Goal: Task Accomplishment & Management: Use online tool/utility

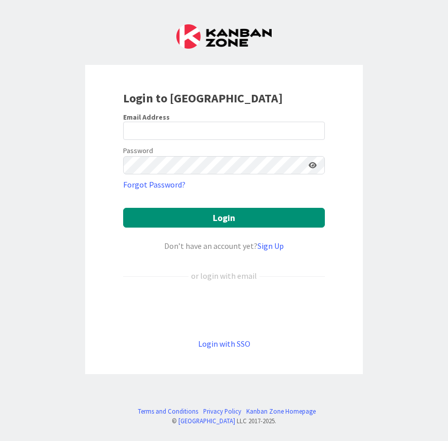
click at [368, 122] on div "Login to [GEOGRAPHIC_DATA] Email Address Password Forgot Password? Login Don’t …" at bounding box center [224, 220] width 448 height 441
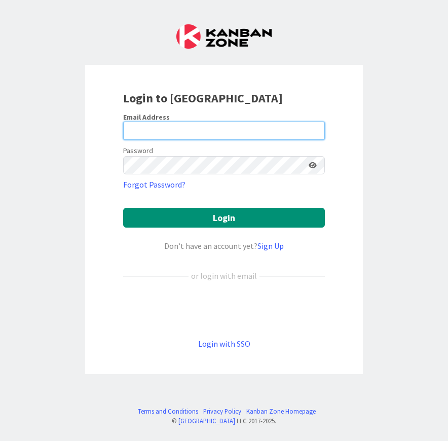
click at [260, 132] on input "email" at bounding box center [224, 131] width 202 height 18
type input "[MEDICAL_DATA][EMAIL_ADDRESS][DOMAIN_NAME]"
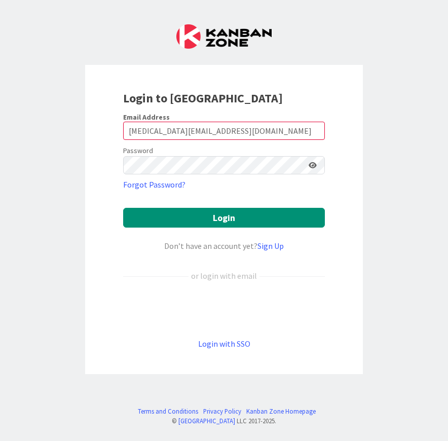
click at [373, 120] on div "Login to [GEOGRAPHIC_DATA] Email Address [MEDICAL_DATA][EMAIL_ADDRESS][DOMAIN_N…" at bounding box center [224, 220] width 448 height 441
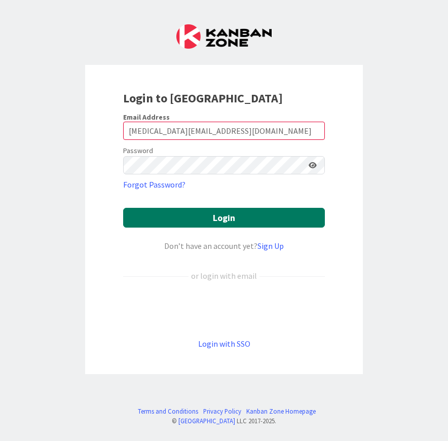
click at [286, 219] on button "Login" at bounding box center [224, 218] width 202 height 20
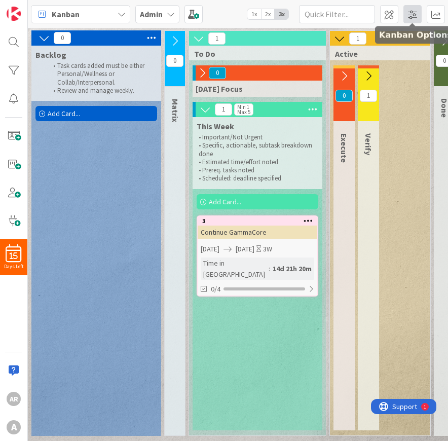
click at [373, 14] on span at bounding box center [413, 14] width 18 height 18
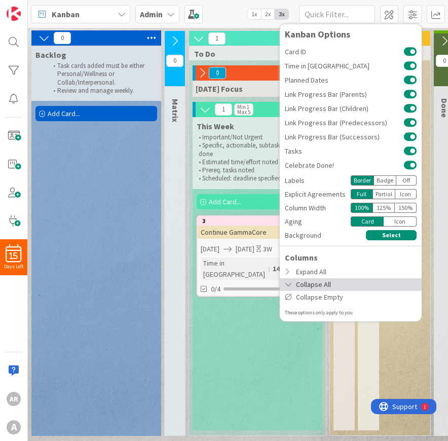
click at [313, 289] on div "Collapse All" at bounding box center [351, 284] width 142 height 13
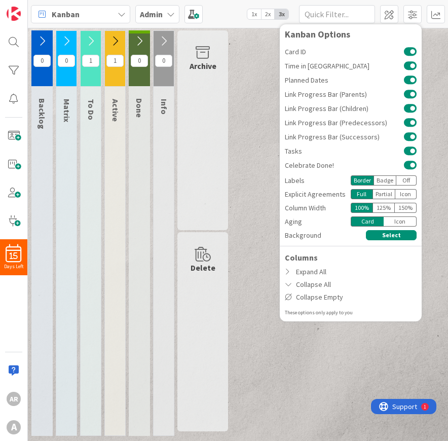
click at [242, 173] on div "0 Backlog Task cards added must be either Personal/Wellness or Collab/Interpers…" at bounding box center [238, 235] width 416 height 411
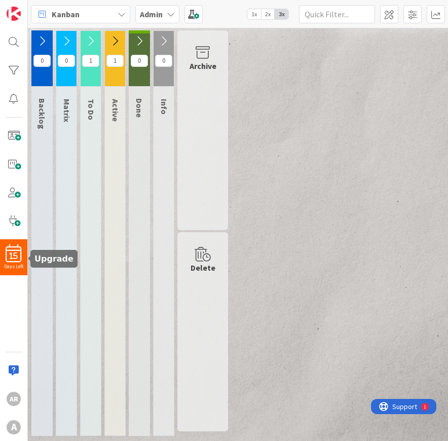
click at [17, 255] on span "15" at bounding box center [14, 256] width 8 height 7
click at [120, 40] on icon at bounding box center [115, 41] width 11 height 11
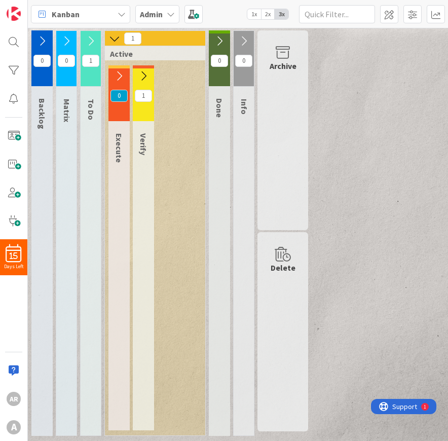
click at [145, 77] on icon at bounding box center [143, 76] width 11 height 11
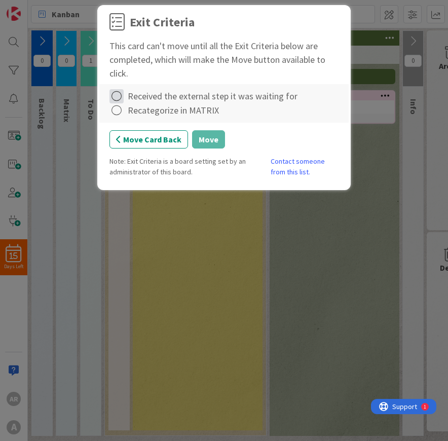
click at [118, 96] on icon at bounding box center [117, 96] width 14 height 14
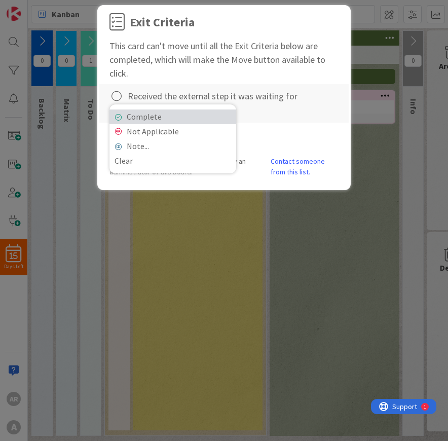
click at [133, 114] on link "Complete" at bounding box center [173, 117] width 127 height 15
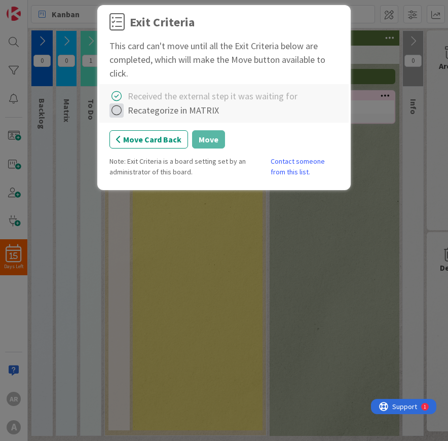
click at [117, 114] on icon at bounding box center [117, 110] width 14 height 14
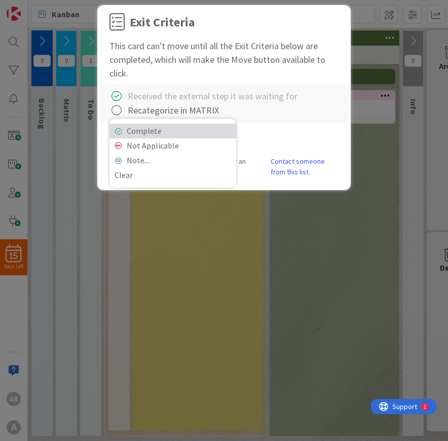
click at [179, 132] on link "Complete" at bounding box center [173, 131] width 127 height 15
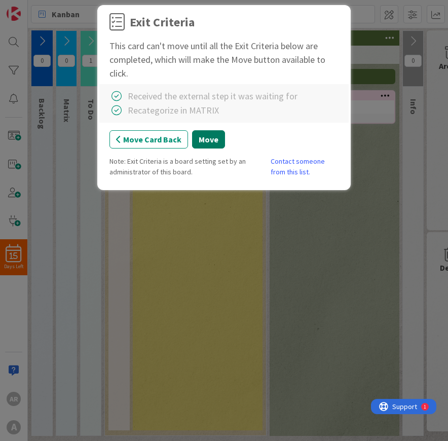
click at [202, 140] on button "Move" at bounding box center [208, 139] width 33 height 18
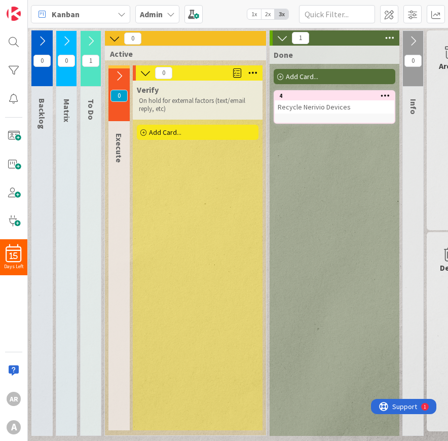
click at [115, 37] on icon at bounding box center [114, 38] width 11 height 11
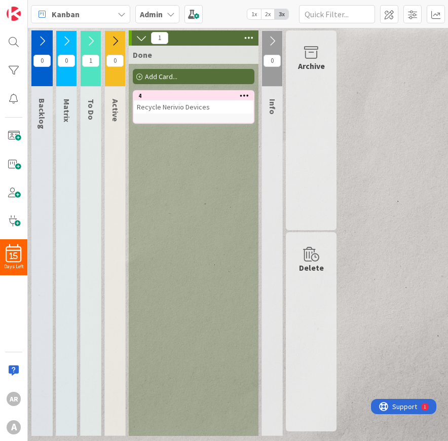
click at [91, 43] on icon at bounding box center [90, 41] width 11 height 11
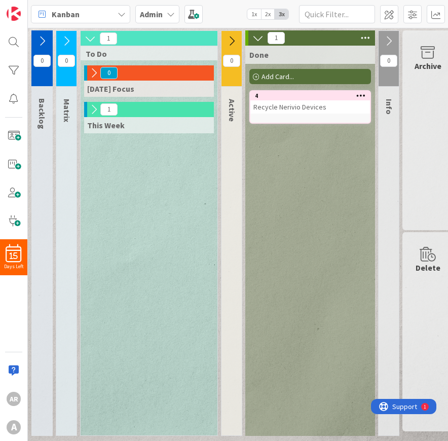
click at [90, 110] on icon at bounding box center [93, 109] width 11 height 11
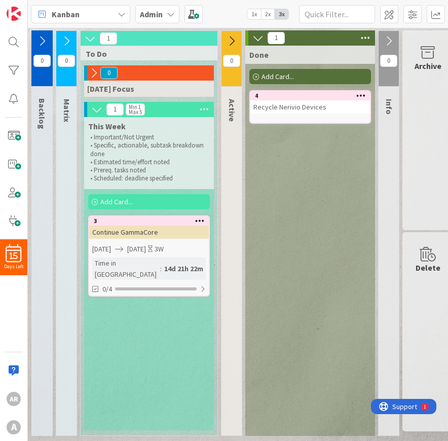
click at [233, 40] on icon at bounding box center [231, 41] width 11 height 11
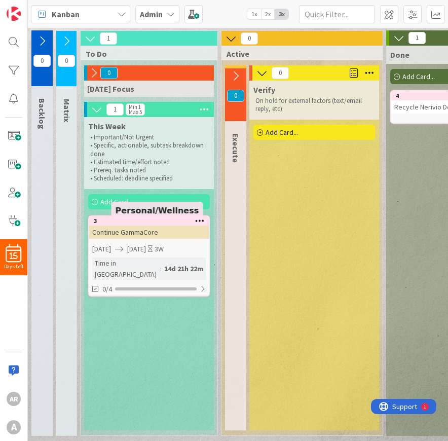
click at [131, 225] on div "3" at bounding box center [151, 221] width 115 height 7
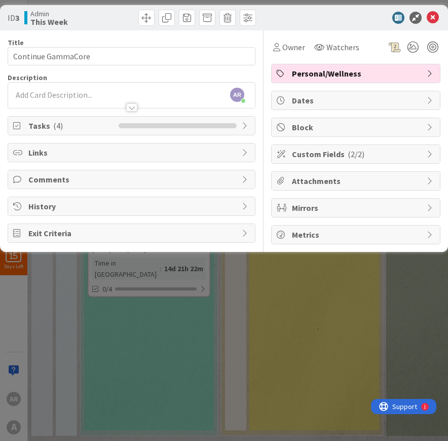
click at [115, 118] on div "Tasks ( 4 )" at bounding box center [131, 126] width 247 height 18
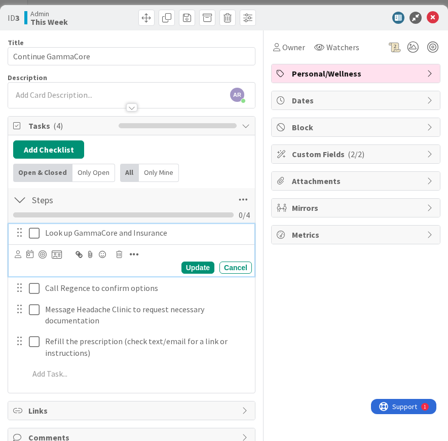
click at [35, 236] on icon at bounding box center [34, 233] width 11 height 12
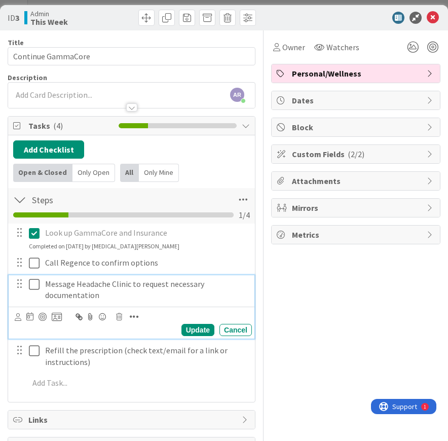
click at [33, 286] on icon at bounding box center [34, 284] width 11 height 12
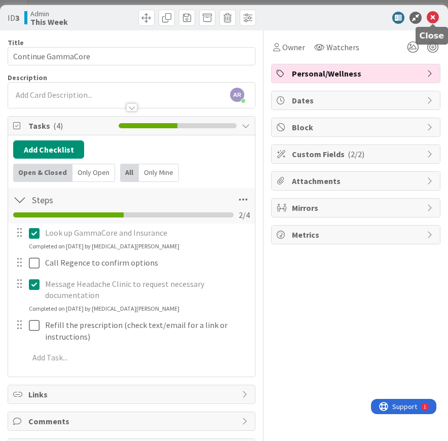
click at [373, 16] on icon at bounding box center [433, 18] width 12 height 12
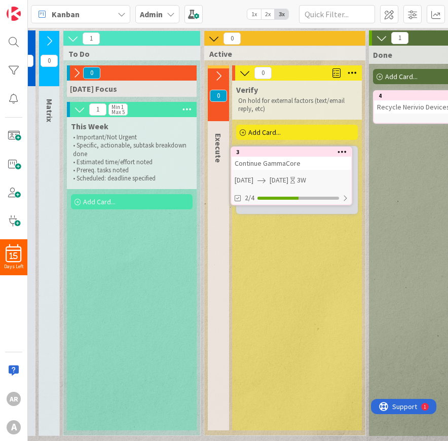
scroll to position [0, 17]
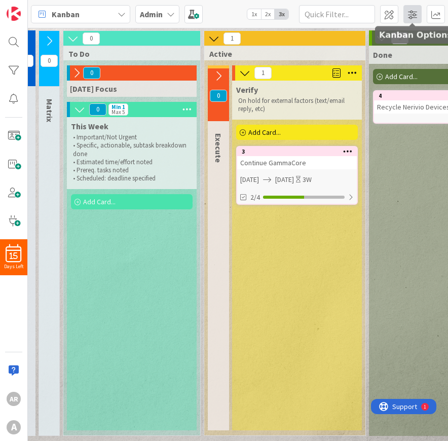
click at [373, 16] on span at bounding box center [413, 14] width 18 height 18
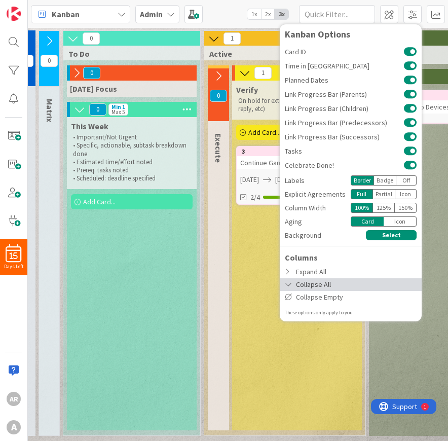
click at [346, 287] on div "Collapse All" at bounding box center [351, 284] width 142 height 13
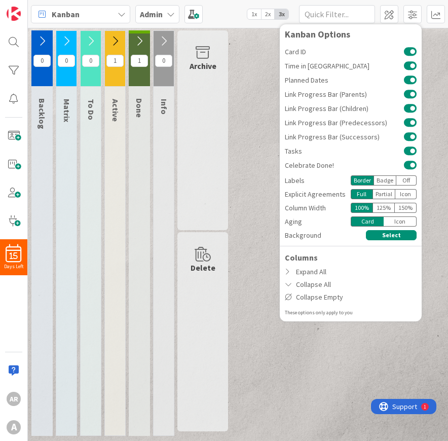
click at [257, 223] on div "0 Backlog Task cards added must be either Personal/Wellness or Collab/Interpers…" at bounding box center [238, 235] width 416 height 411
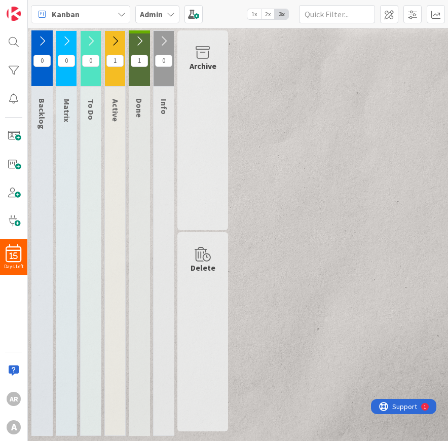
click at [42, 42] on icon at bounding box center [42, 41] width 11 height 11
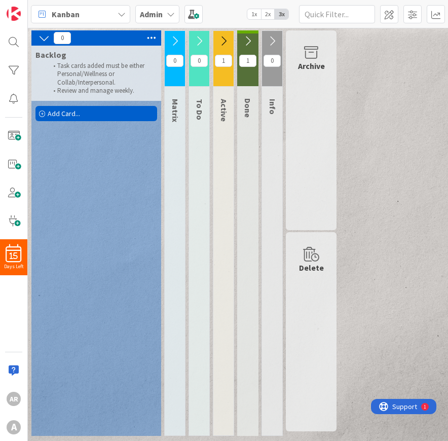
click at [66, 118] on span "Add Card..." at bounding box center [64, 113] width 32 height 9
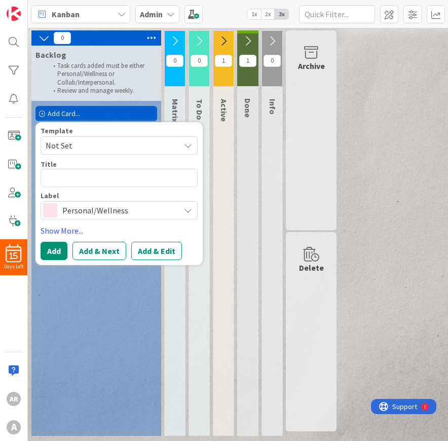
type textarea "x"
type textarea "S"
type textarea "x"
type textarea "Se"
type textarea "x"
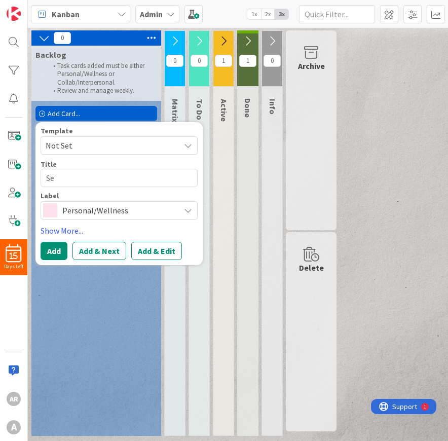
type textarea "Sen"
type textarea "x"
type textarea "Send"
type textarea "x"
type textarea "Send"
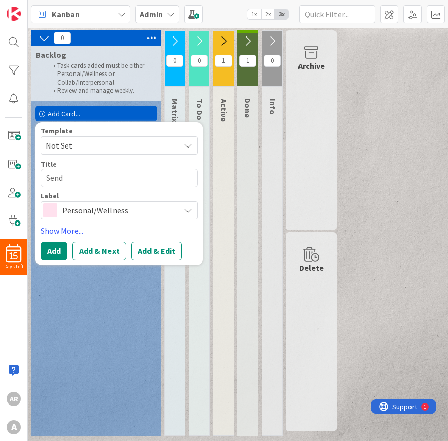
type textarea "x"
type textarea "Send d"
type textarea "x"
type textarea "Send de"
type textarea "x"
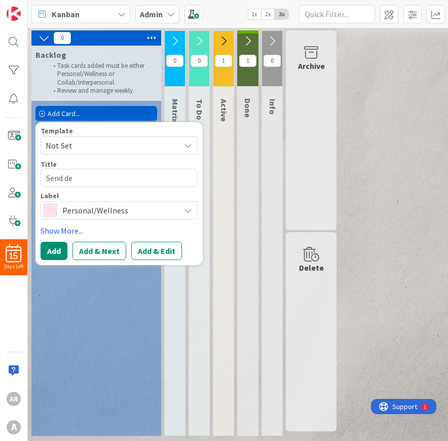
type textarea "Send dev"
type textarea "x"
type textarea "Send devi"
type textarea "x"
type textarea "Send devic"
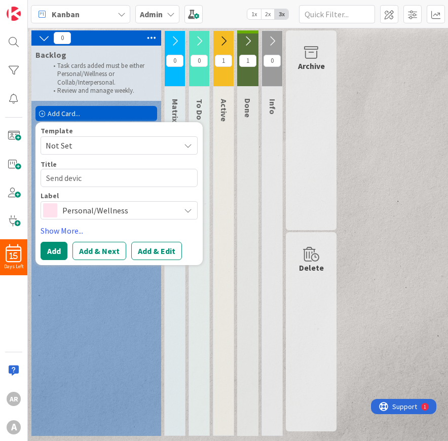
type textarea "x"
type textarea "Send device"
type textarea "x"
type textarea "Send device"
type textarea "x"
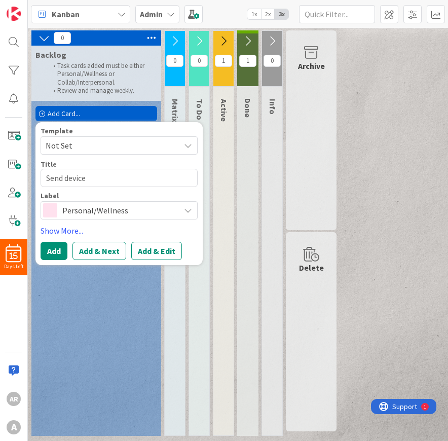
type textarea "Send device i"
type textarea "x"
type textarea "Send device in"
type textarea "x"
type textarea "Send device inf"
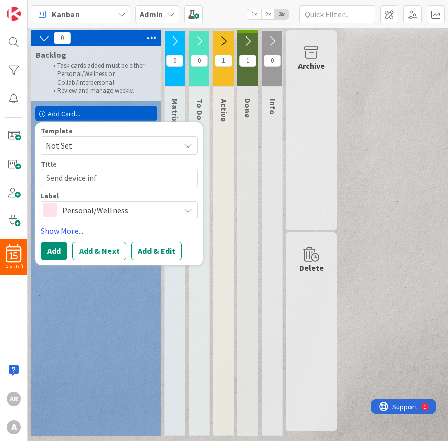
type textarea "x"
type textarea "Send device info"
type textarea "x"
type textarea "Send device info"
type textarea "x"
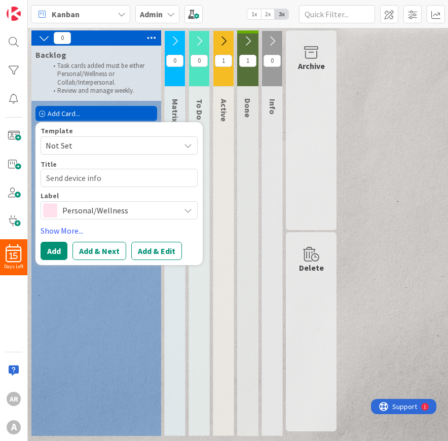
type textarea "Send device info t"
type textarea "x"
type textarea "Send device info to"
type textarea "x"
type textarea "Send device info to"
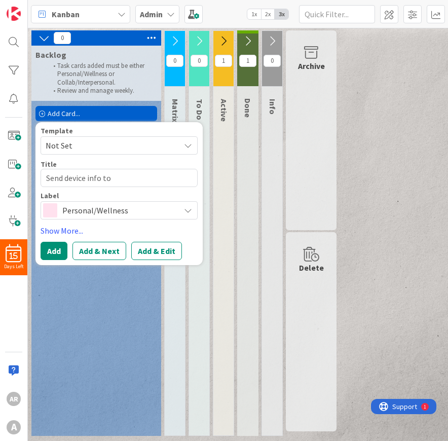
type textarea "x"
type textarea "Send device info to R"
type textarea "x"
type textarea "Send device info to Ro"
type textarea "x"
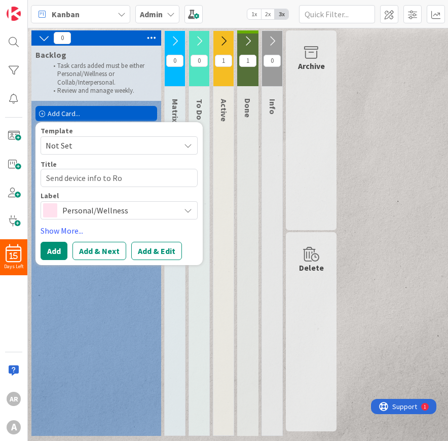
type textarea "Send device info to Roc"
type textarea "x"
type textarea "Send device info to Roci"
type textarea "x"
type textarea "Send device info to [PERSON_NAME]"
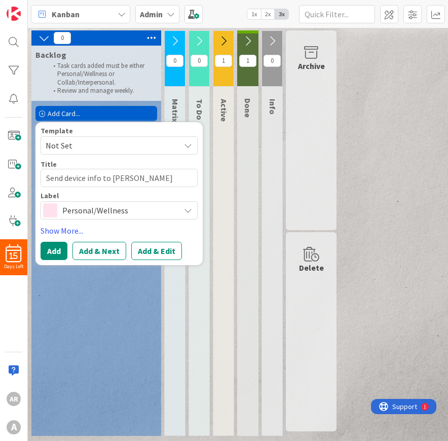
click at [74, 214] on span "Personal/Wellness" at bounding box center [118, 210] width 113 height 14
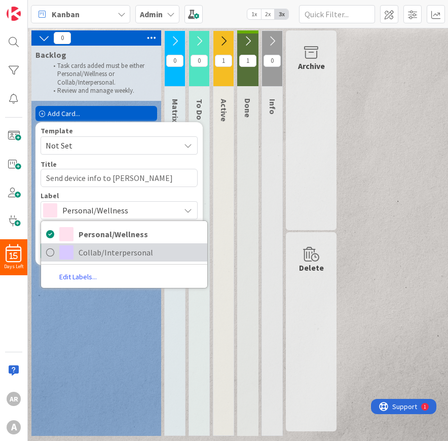
click at [78, 253] on link "Collab/Interpersonal" at bounding box center [124, 252] width 166 height 18
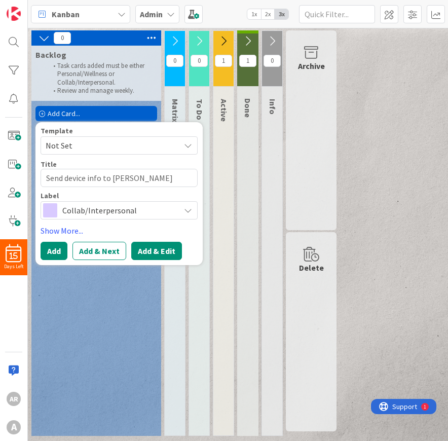
click at [167, 255] on button "Add & Edit" at bounding box center [156, 251] width 51 height 18
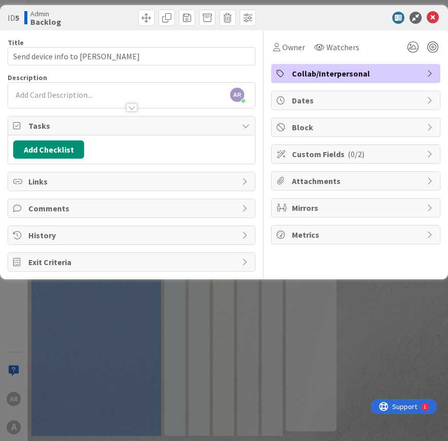
click at [332, 237] on span "Metrics" at bounding box center [357, 235] width 130 height 12
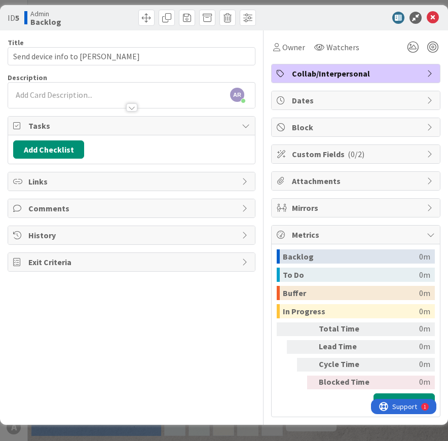
click at [333, 237] on span "Metrics" at bounding box center [357, 235] width 130 height 12
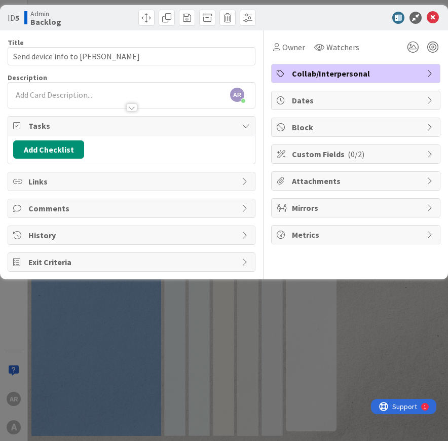
click at [330, 151] on span "Custom Fields ( 0/2 )" at bounding box center [357, 154] width 130 height 12
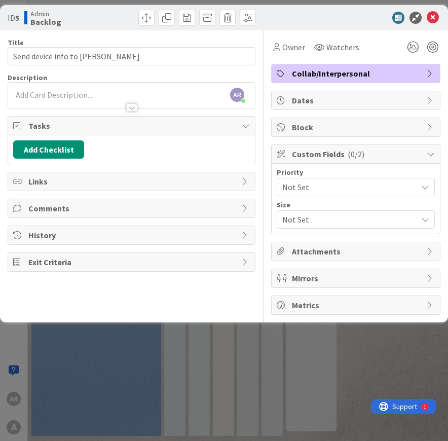
click at [325, 189] on span "Not Set" at bounding box center [348, 187] width 130 height 14
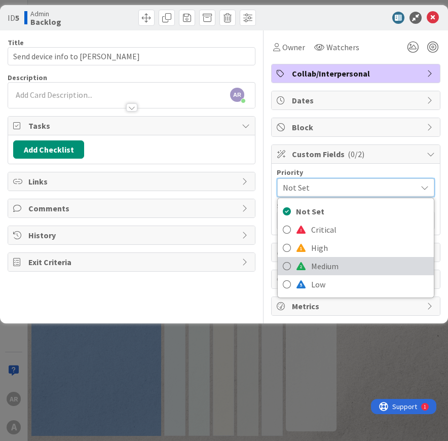
click at [321, 263] on span "Medium" at bounding box center [370, 266] width 118 height 15
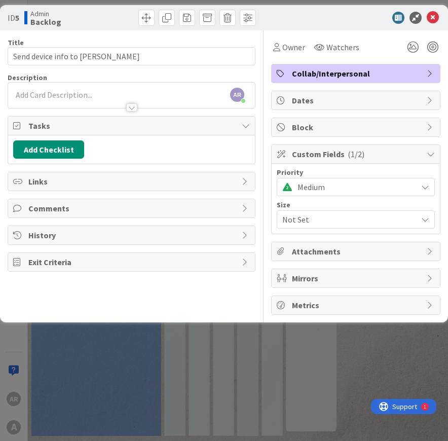
click at [322, 217] on span "Not Set" at bounding box center [348, 220] width 130 height 14
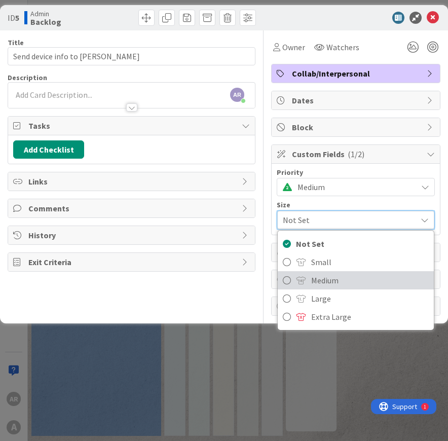
click at [322, 279] on span "Medium" at bounding box center [370, 280] width 118 height 15
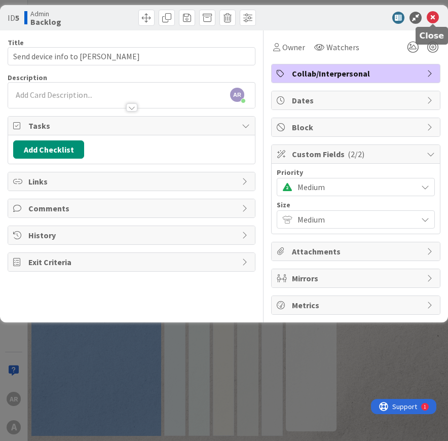
click at [373, 16] on icon at bounding box center [433, 18] width 12 height 12
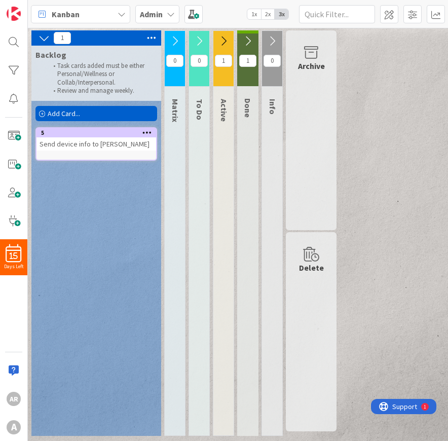
click at [144, 136] on icon at bounding box center [148, 132] width 10 height 7
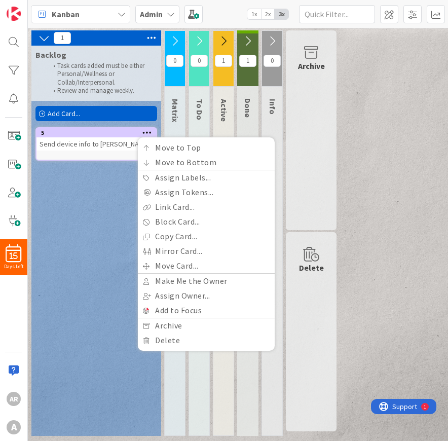
click at [144, 136] on icon at bounding box center [148, 132] width 10 height 7
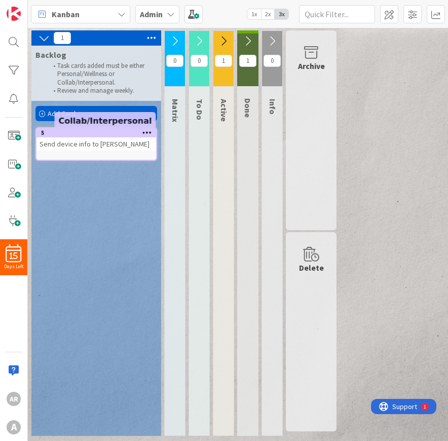
click at [118, 136] on div "5" at bounding box center [98, 132] width 115 height 7
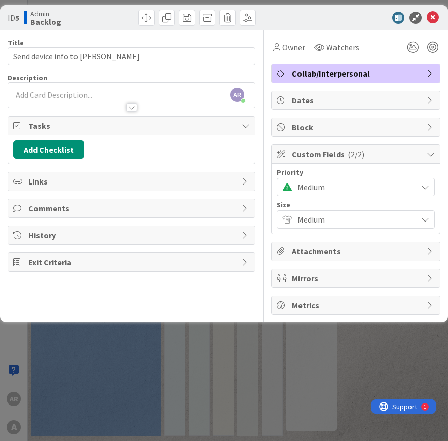
click at [97, 417] on div "ID 5 Admin Backlog Title 25 / 128 Send device info to [PERSON_NAME] Description…" at bounding box center [224, 220] width 448 height 441
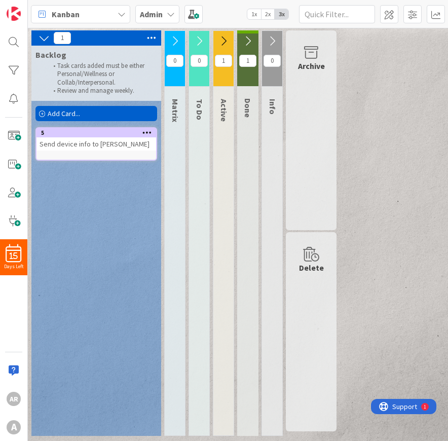
click at [144, 121] on div "Add Card..." at bounding box center [97, 113] width 122 height 15
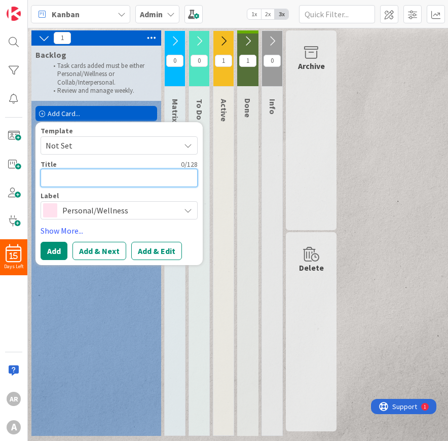
type textarea "x"
type textarea "p"
type textarea "x"
type textarea "pl"
type textarea "x"
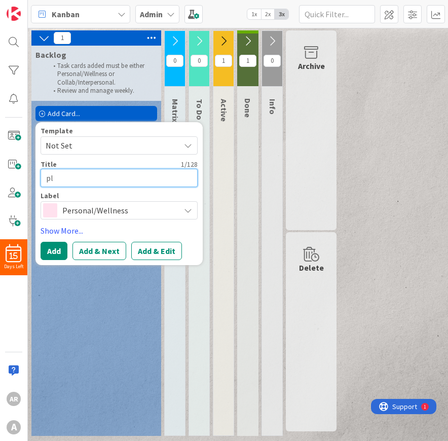
type textarea "pla"
type textarea "x"
type textarea "plan"
type textarea "x"
type textarea "plan"
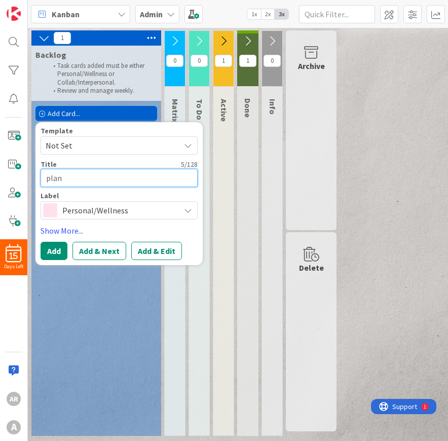
type textarea "x"
type textarea "plan a"
type textarea "x"
type textarea "plan a"
type textarea "x"
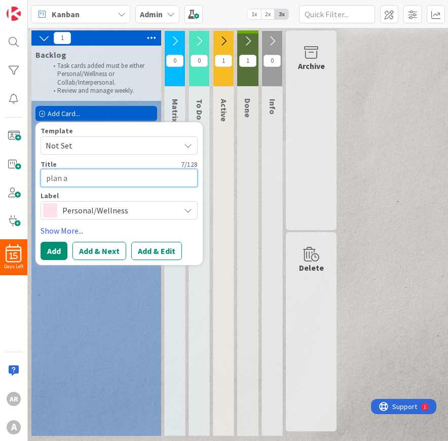
type textarea "plan a m"
type textarea "x"
type textarea "plan a mi"
type textarea "x"
type textarea "plan a min"
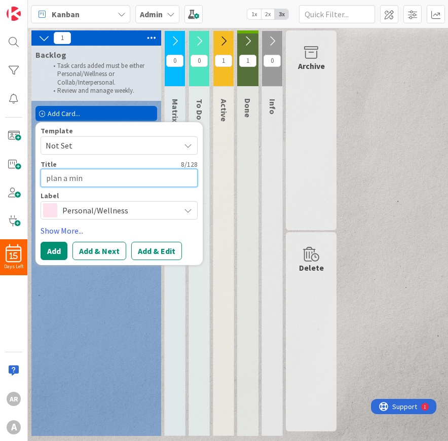
type textarea "x"
type textarea "plan a mini"
type textarea "x"
type textarea "plan a mini-"
type textarea "x"
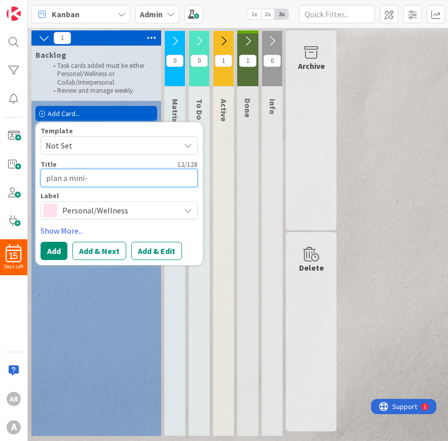
type textarea "plan a mini-t"
type textarea "x"
type textarea "plan a mini-tr"
type textarea "x"
type textarea "plan a mini-tri"
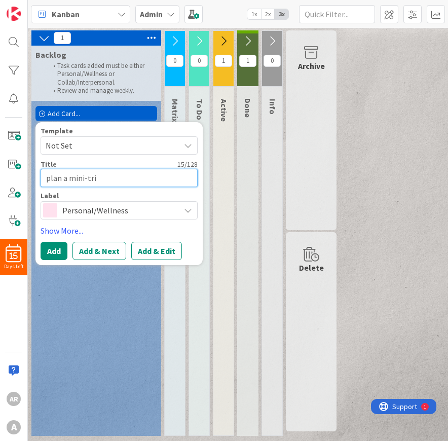
type textarea "x"
type textarea "plan a mini-trip"
type textarea "x"
type textarea "plan a mini-trip"
type textarea "x"
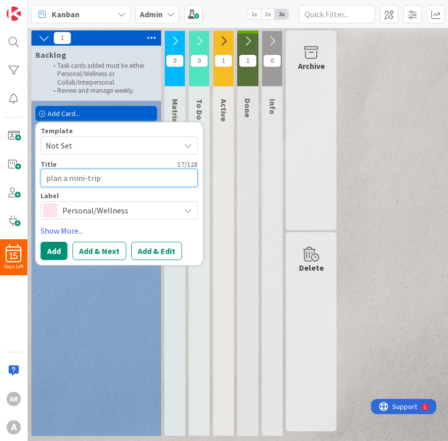
type textarea "plan a mini-trip w"
type textarea "x"
type textarea "plan a mini-trip wi"
type textarea "x"
type textarea "plan a mini-trip wit"
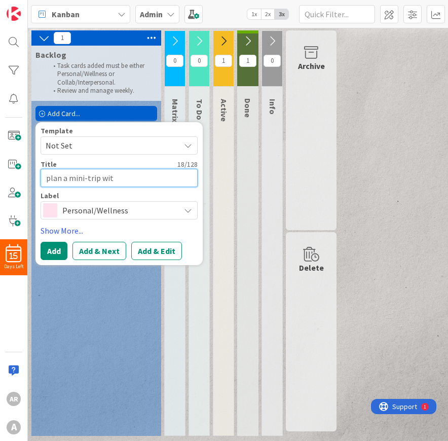
type textarea "x"
type textarea "plan a mini-trip with"
type textarea "x"
type textarea "plan a mini-trip with"
type textarea "x"
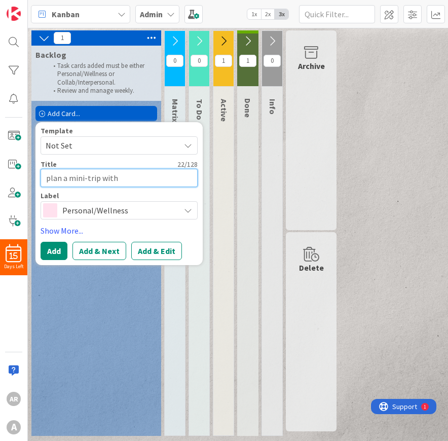
type textarea "plan a mini-trip with T"
type textarea "x"
type textarea "plan a mini-trip with [PERSON_NAME]"
type textarea "x"
type textarea "plan a mini-trip with [PERSON_NAME]"
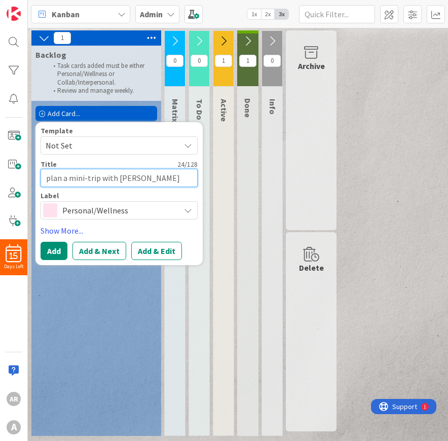
type textarea "x"
type textarea "plan a mini-trip with [PERSON_NAME]"
type textarea "x"
type textarea "plan a mini-trip with [PERSON_NAME]"
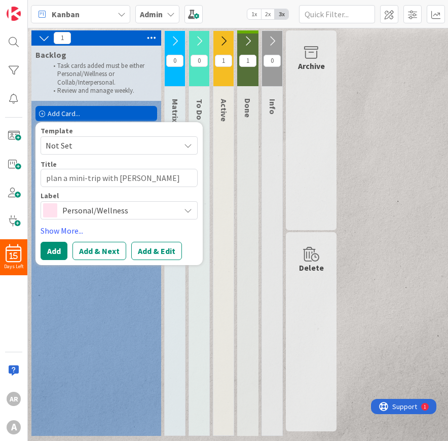
click at [190, 210] on icon at bounding box center [188, 210] width 8 height 8
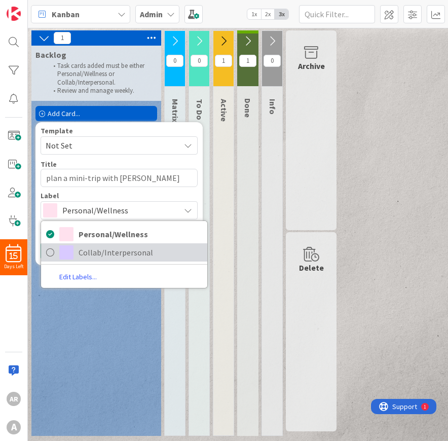
click at [134, 256] on span "Collab/Interpersonal" at bounding box center [141, 252] width 124 height 15
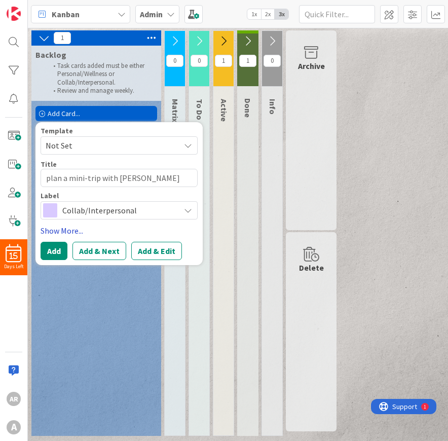
click at [74, 231] on link "Show More..." at bounding box center [119, 231] width 157 height 12
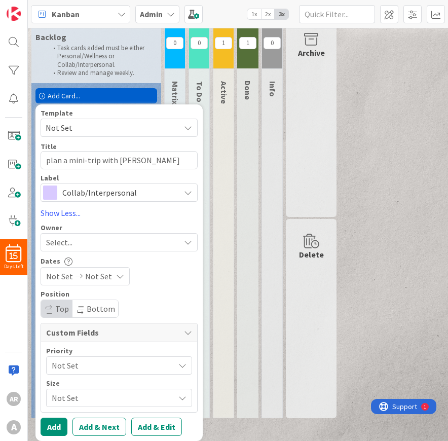
click at [99, 368] on span "Not Set" at bounding box center [111, 366] width 118 height 14
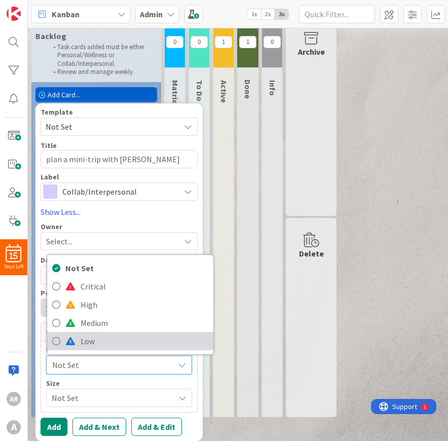
click at [102, 341] on span "Low" at bounding box center [145, 341] width 128 height 15
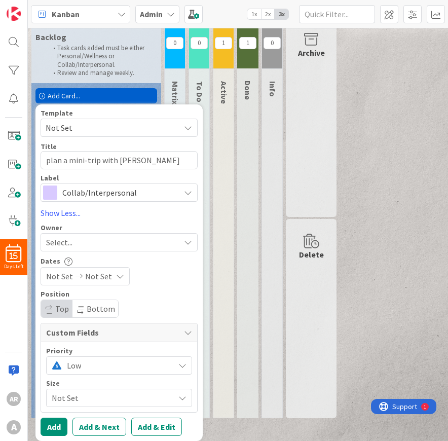
click at [86, 396] on span "Not Set" at bounding box center [111, 398] width 118 height 14
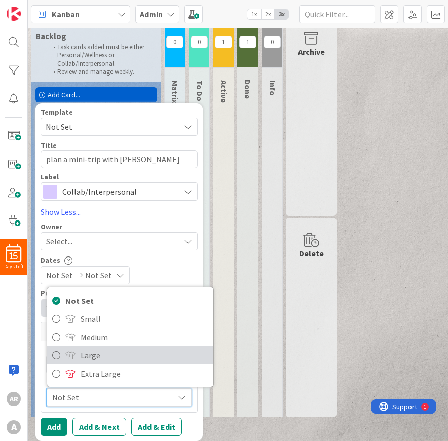
click at [102, 359] on span "Large" at bounding box center [145, 355] width 128 height 15
type textarea "x"
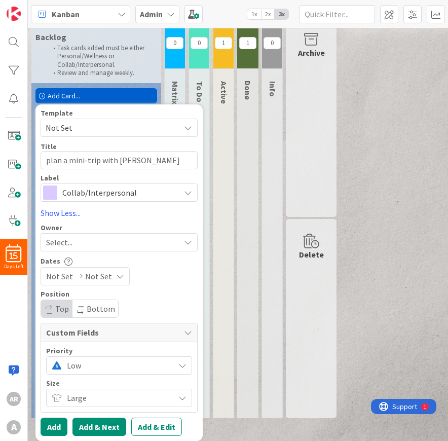
click at [89, 424] on button "Add & Next" at bounding box center [100, 427] width 54 height 18
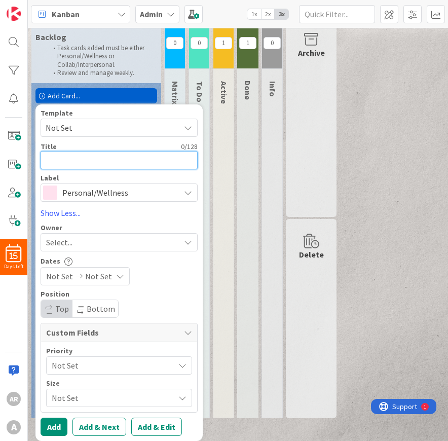
click at [89, 161] on textarea at bounding box center [119, 160] width 157 height 18
type textarea "x"
type textarea "S"
type textarea "x"
type textarea "Sc"
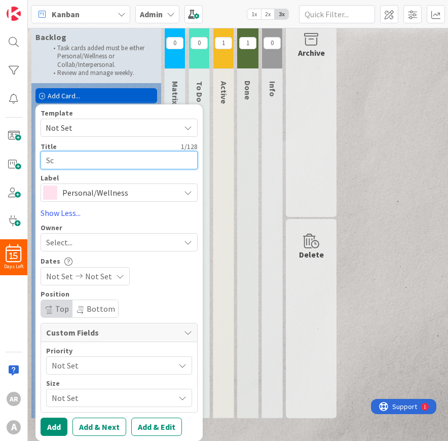
type textarea "x"
type textarea "Sch"
type textarea "x"
type textarea "Sche"
type textarea "x"
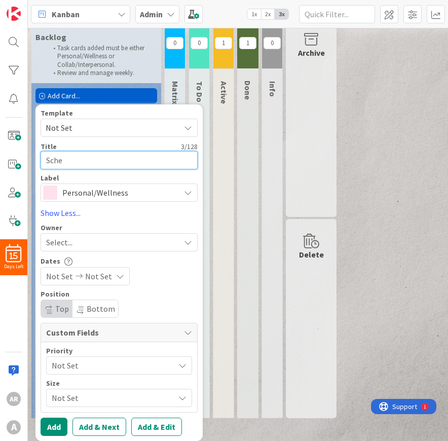
type textarea "Sched"
type textarea "x"
type textarea "Schedu"
type textarea "x"
type textarea "Schedul"
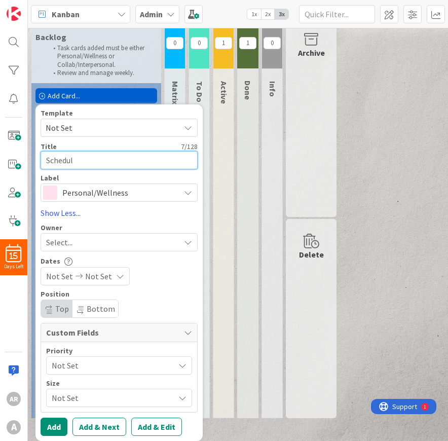
type textarea "x"
type textarea "Schedul"
type textarea "x"
type textarea "Schedul"
type textarea "x"
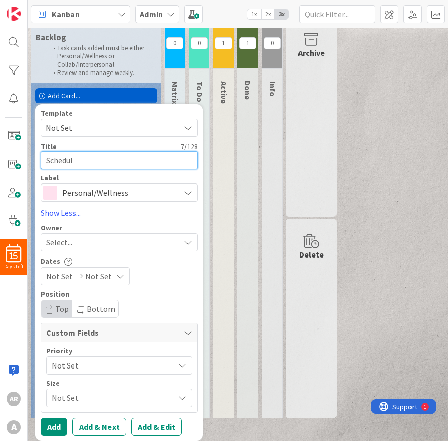
type textarea "Schedule"
type textarea "x"
type textarea "Schedule"
type textarea "x"
type textarea "Schedule t"
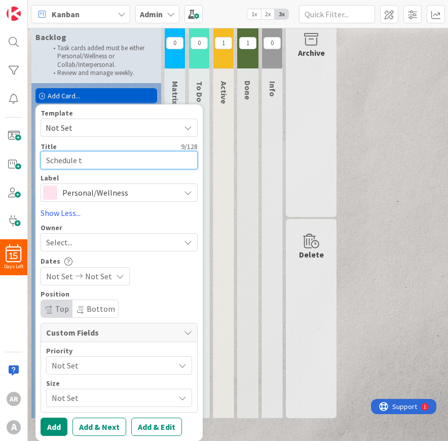
type textarea "x"
type textarea "Schedule te"
type textarea "x"
type textarea "Schedule tea"
type textarea "x"
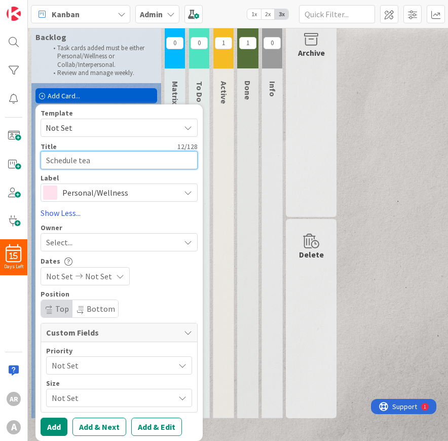
type textarea "Schedule tea"
type textarea "x"
type textarea "Schedule tea w"
type textarea "x"
type textarea "Schedule tea wi"
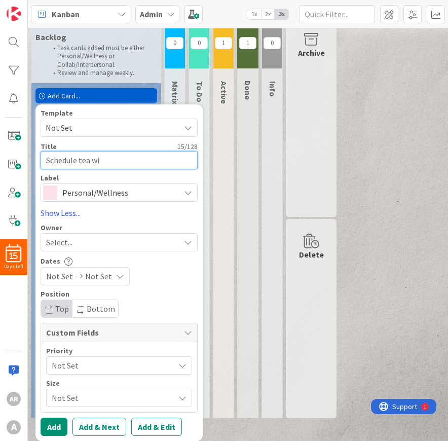
type textarea "x"
type textarea "Schedule tea wit"
type textarea "x"
type textarea "Schedule tea with"
type textarea "x"
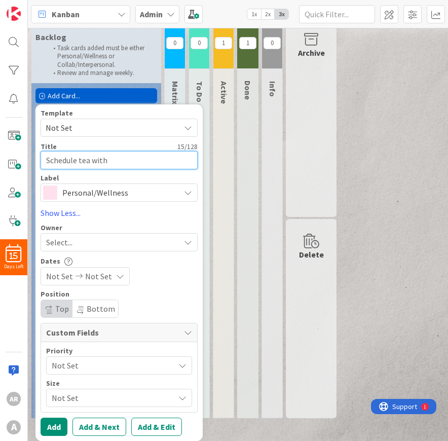
type textarea "Schedule tea with"
type textarea "x"
type textarea "Schedule tea with C"
type textarea "x"
type textarea "Schedule tea with CC"
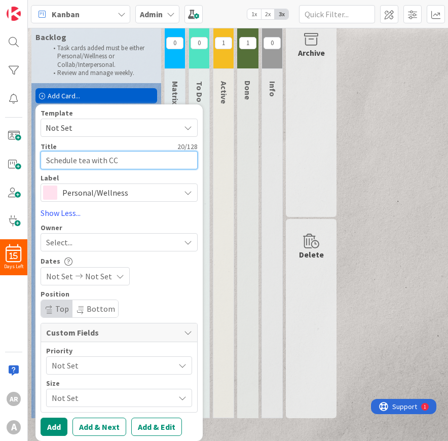
type textarea "x"
type textarea "Schedule tea with CCF"
type textarea "x"
type textarea "Schedule tea with CCFi"
type textarea "x"
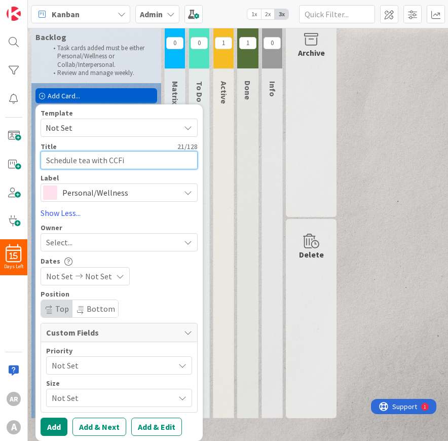
type textarea "Schedule tea with CCFin"
type textarea "x"
type textarea "Schedule tea with CCFine"
type textarea "x"
type textarea "Schedule tea with CCFineT"
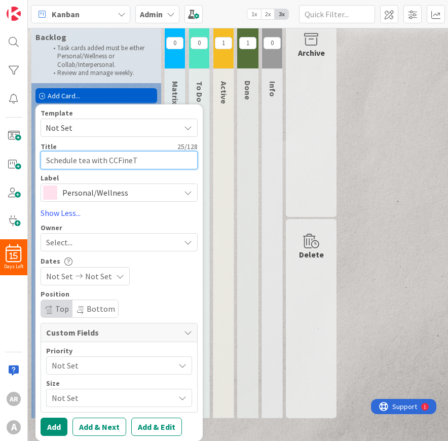
type textarea "x"
type textarea "Schedule tea with CCFineTe"
type textarea "x"
type textarea "Schedule tea with CCFineTea"
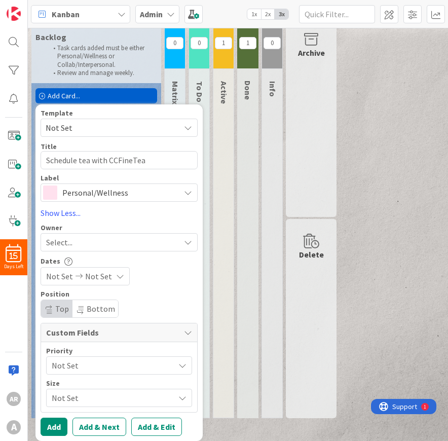
click at [101, 194] on span "Personal/Wellness" at bounding box center [118, 193] width 113 height 14
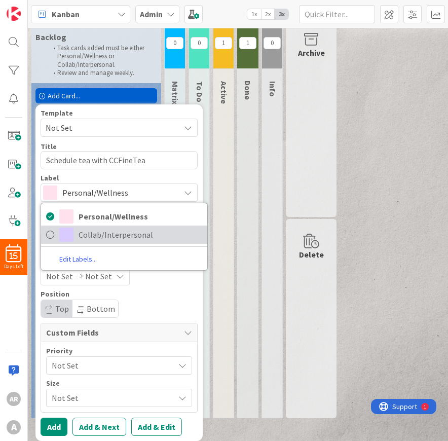
click at [102, 236] on span "Collab/Interpersonal" at bounding box center [141, 234] width 124 height 15
type textarea "x"
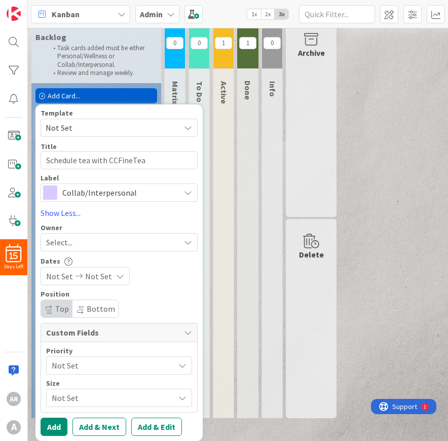
click at [65, 277] on span "Not Set" at bounding box center [59, 276] width 27 height 12
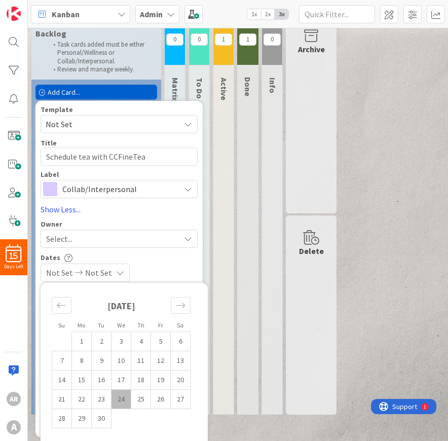
click at [155, 295] on div "[DATE]" at bounding box center [121, 310] width 139 height 44
click at [122, 403] on td "24" at bounding box center [122, 399] width 20 height 19
type input "[DATE]"
type textarea "x"
click at [182, 307] on icon "Move forward to switch to the next month." at bounding box center [181, 306] width 10 height 10
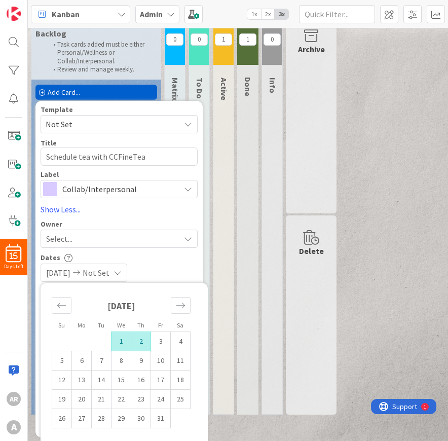
click at [142, 345] on td "2" at bounding box center [141, 341] width 20 height 19
type input "[DATE]"
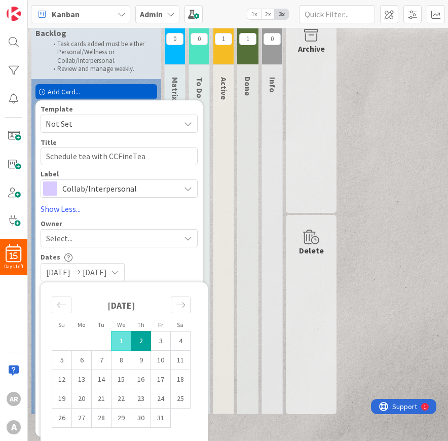
scroll to position [23, 0]
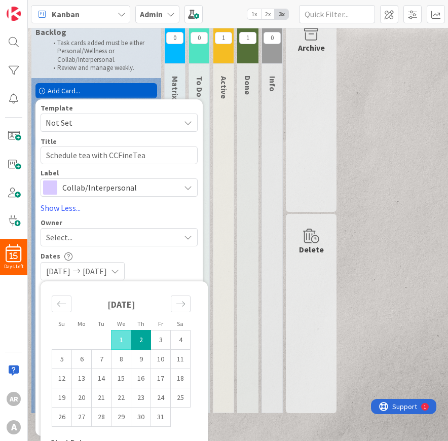
click at [180, 265] on div "Dates [DATE] [DATE] Su Mo Tu We Th Fr Sa [DATE] 1 2 3 4 5 6 7 8 9 10 11 12 13 1…" at bounding box center [119, 266] width 157 height 29
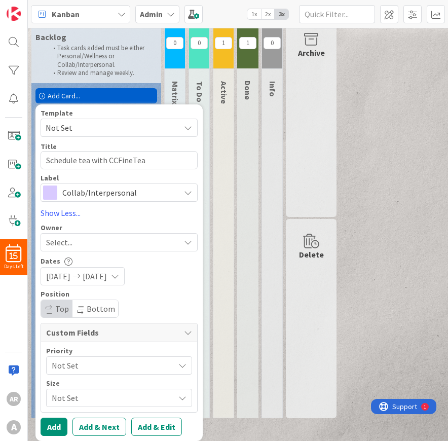
click at [124, 363] on span "Not Set" at bounding box center [111, 366] width 118 height 14
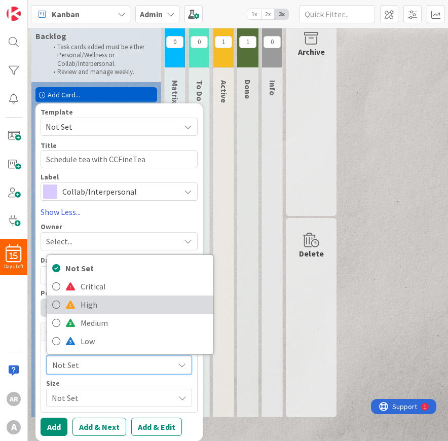
click at [128, 310] on span "High" at bounding box center [145, 304] width 128 height 15
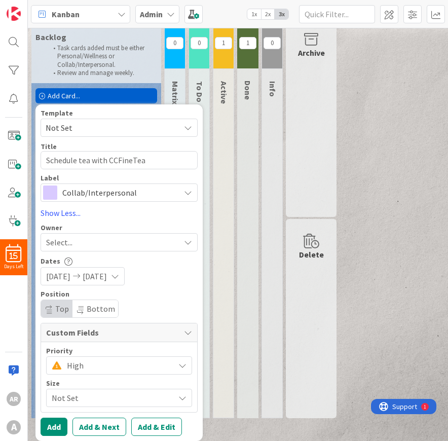
click at [110, 400] on span "Not Set" at bounding box center [111, 398] width 118 height 14
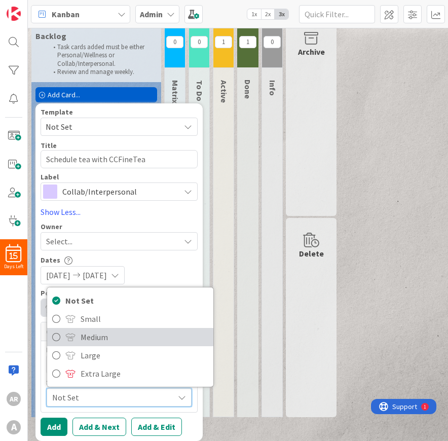
click at [116, 338] on span "Medium" at bounding box center [145, 337] width 128 height 15
type textarea "x"
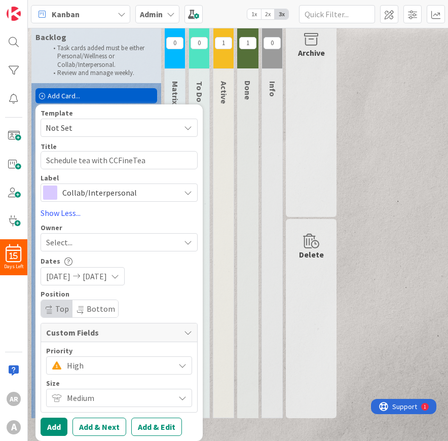
scroll to position [2, 0]
click at [100, 425] on button "Add & Next" at bounding box center [100, 427] width 54 height 18
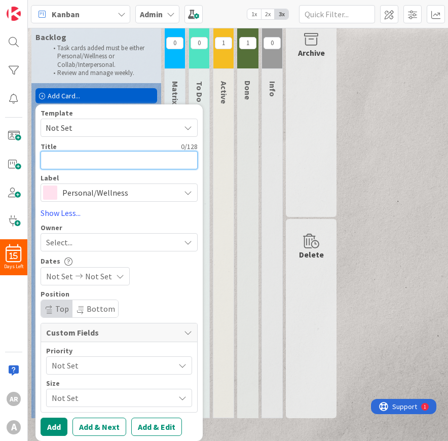
click at [113, 162] on textarea at bounding box center [119, 160] width 157 height 18
type textarea "x"
type textarea "S"
type textarea "x"
type textarea "Sh"
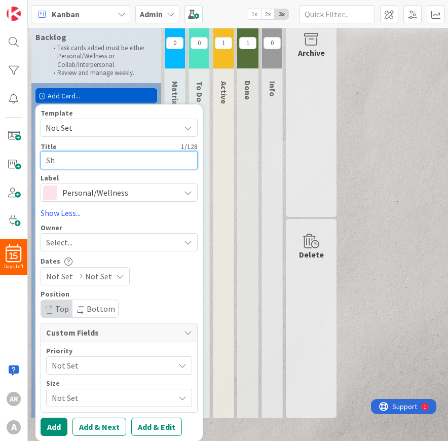
type textarea "x"
type textarea "Shi"
type textarea "x"
type textarea "Ship"
type textarea "x"
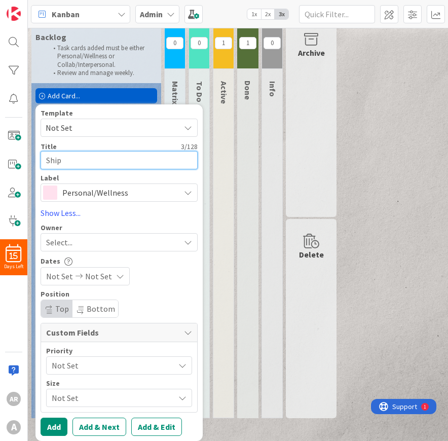
type textarea "Ship"
type textarea "x"
type textarea "Ship g"
type textarea "x"
type textarea "Ship go"
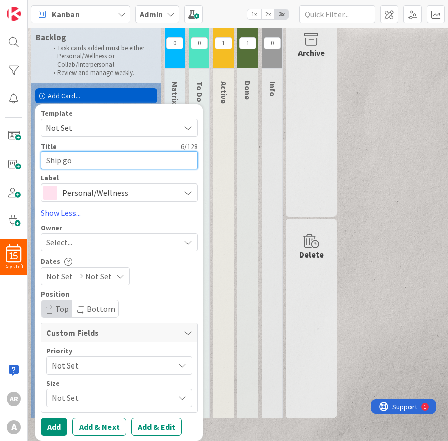
type textarea "x"
type textarea "Ship goo"
type textarea "x"
type textarea "Ship good"
type textarea "x"
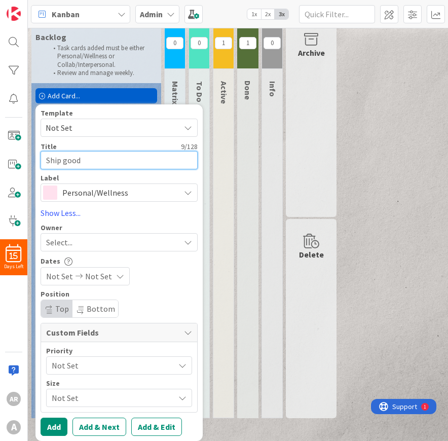
type textarea "Ship goodi"
type textarea "x"
type textarea "Ship goodie"
type textarea "x"
type textarea "Ship goodies"
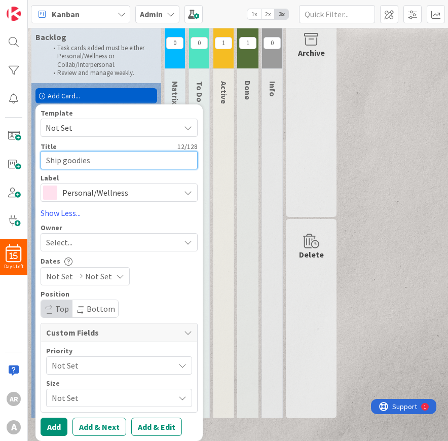
type textarea "x"
type textarea "Ship goodies"
type textarea "x"
type textarea "Ship goodies t"
type textarea "x"
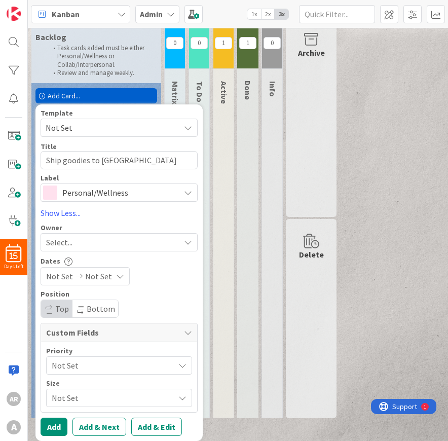
click at [104, 192] on span "Personal/Wellness" at bounding box center [118, 193] width 113 height 14
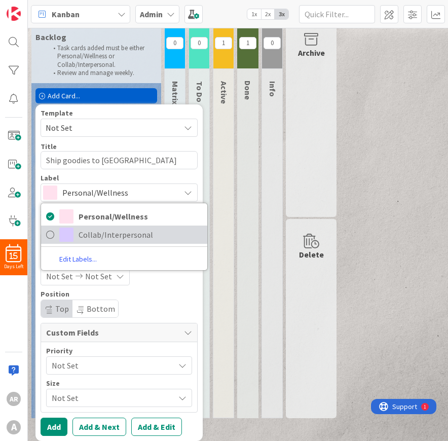
click at [104, 233] on span "Collab/Interpersonal" at bounding box center [141, 234] width 124 height 15
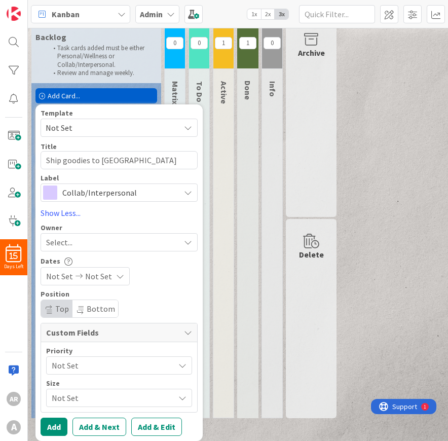
click at [95, 276] on span "Not Set" at bounding box center [98, 276] width 27 height 12
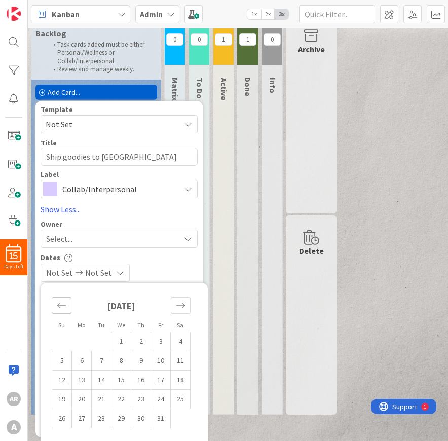
click at [56, 304] on div "Move backward to switch to the previous month." at bounding box center [62, 305] width 20 height 17
click at [124, 405] on td "24" at bounding box center [122, 399] width 20 height 19
click at [182, 306] on icon "Move forward to switch to the next month." at bounding box center [181, 306] width 10 height 10
click at [184, 342] on td "4" at bounding box center [181, 341] width 20 height 19
click at [171, 259] on div "Dates" at bounding box center [119, 257] width 157 height 9
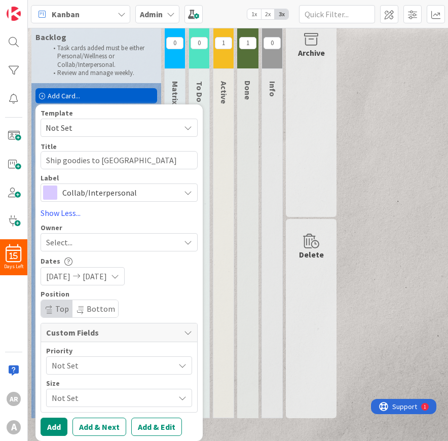
scroll to position [0, 0]
click at [120, 361] on span "Not Set" at bounding box center [111, 366] width 118 height 14
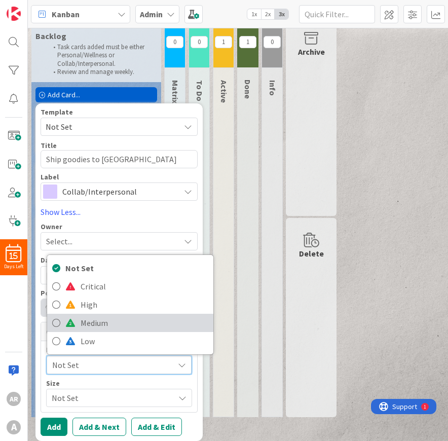
click at [125, 319] on span "Medium" at bounding box center [145, 322] width 128 height 15
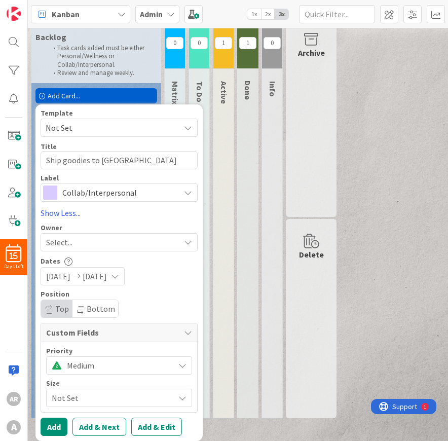
click at [112, 394] on span "Not Set" at bounding box center [111, 398] width 118 height 14
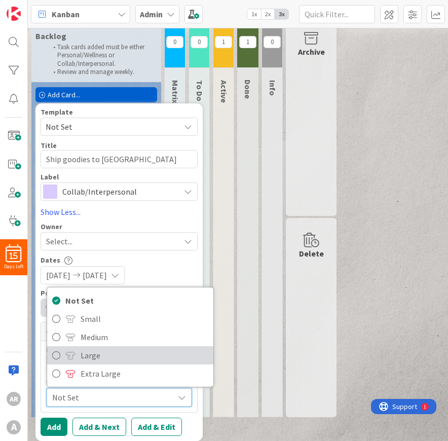
click at [123, 357] on span "Large" at bounding box center [145, 355] width 128 height 15
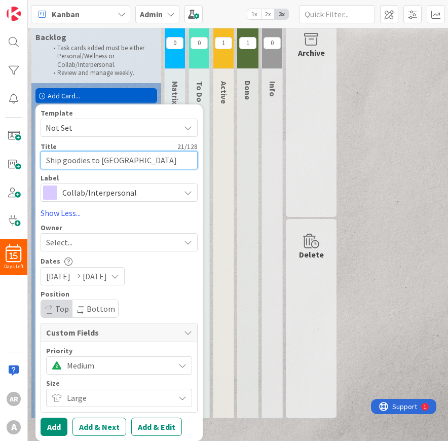
click at [148, 160] on textarea "Ship goodies to [GEOGRAPHIC_DATA]" at bounding box center [119, 160] width 157 height 18
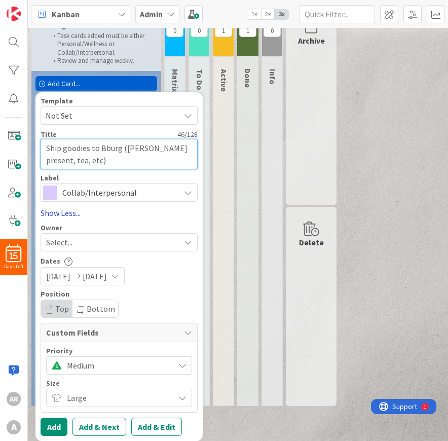
scroll to position [33, 0]
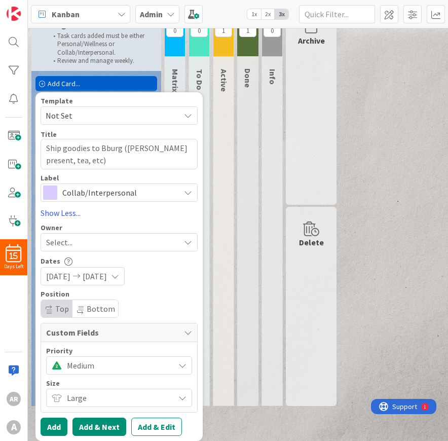
click at [93, 428] on button "Add & Next" at bounding box center [100, 427] width 54 height 18
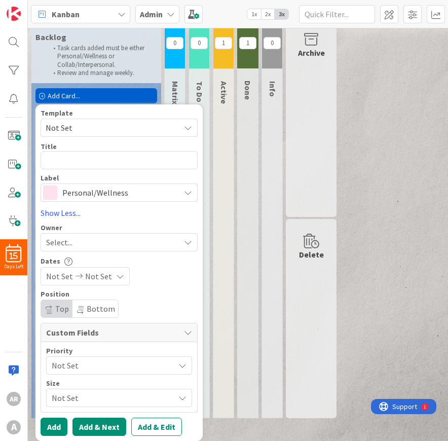
scroll to position [21, 0]
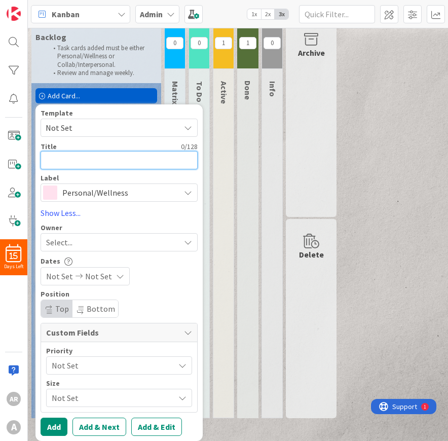
click at [129, 166] on textarea at bounding box center [119, 160] width 157 height 18
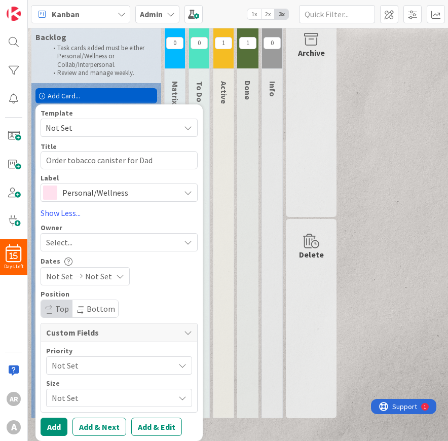
click at [110, 197] on span "Personal/Wellness" at bounding box center [118, 193] width 113 height 14
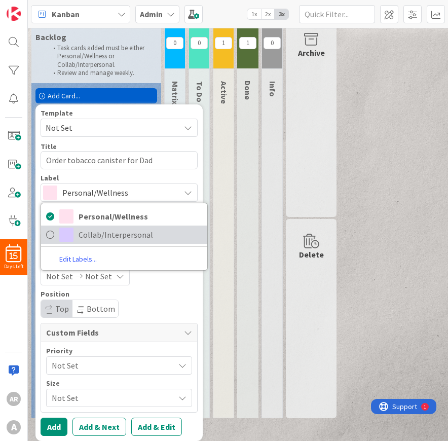
click at [105, 233] on span "Collab/Interpersonal" at bounding box center [141, 234] width 124 height 15
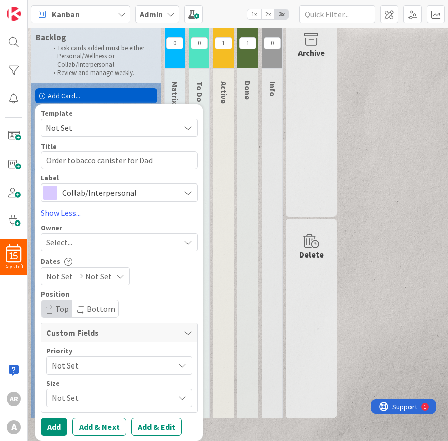
click at [103, 280] on span "Not Set" at bounding box center [98, 276] width 27 height 12
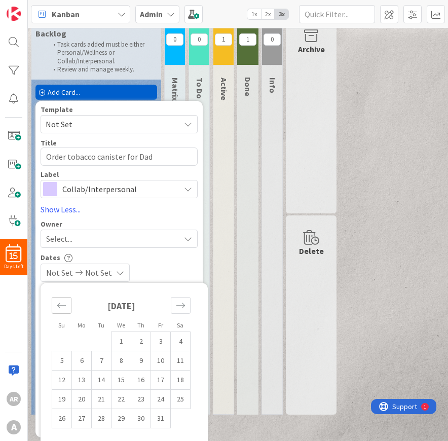
click at [66, 306] on div "Move backward to switch to the previous month." at bounding box center [62, 305] width 20 height 17
click at [125, 406] on td "24" at bounding box center [122, 399] width 20 height 19
click at [157, 405] on td "26" at bounding box center [161, 399] width 20 height 19
click at [175, 275] on div "[DATE] [DATE]" at bounding box center [119, 273] width 157 height 18
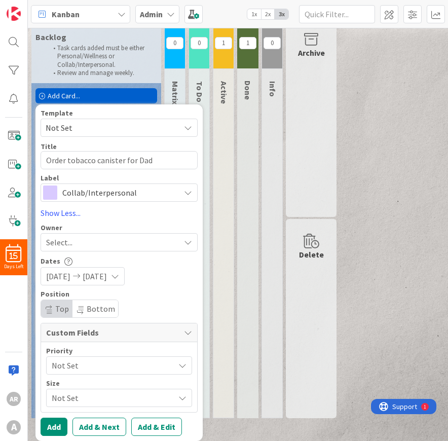
click at [140, 368] on span "Not Set" at bounding box center [111, 366] width 118 height 14
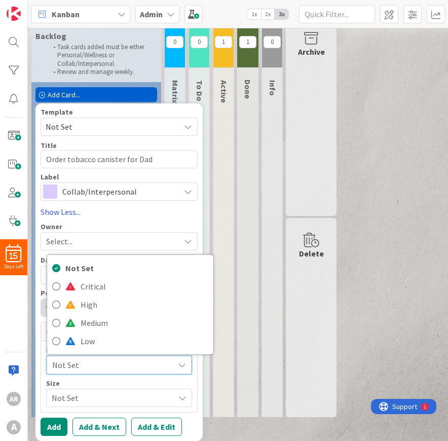
scroll to position [22, 0]
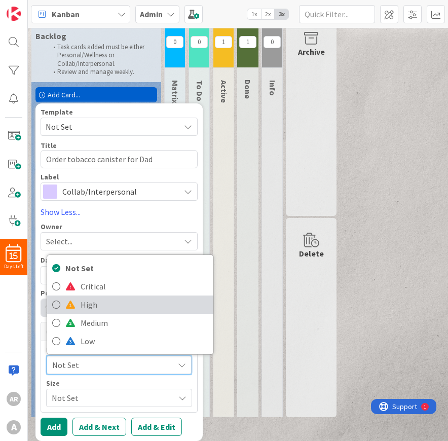
click at [131, 306] on span "High" at bounding box center [145, 304] width 128 height 15
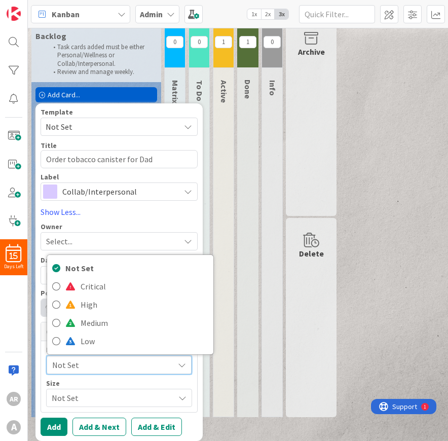
scroll to position [21, 0]
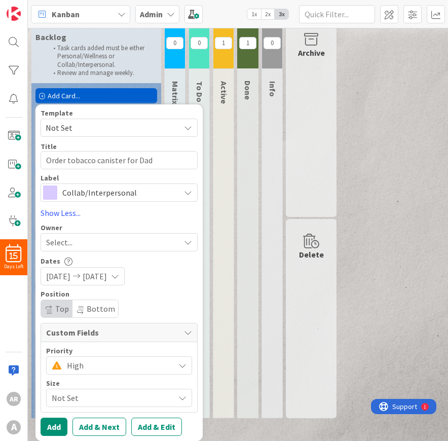
click at [97, 400] on span "Not Set" at bounding box center [111, 398] width 118 height 14
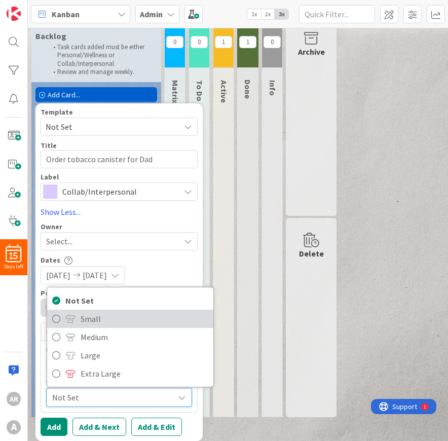
click at [105, 320] on span "Small" at bounding box center [145, 318] width 128 height 15
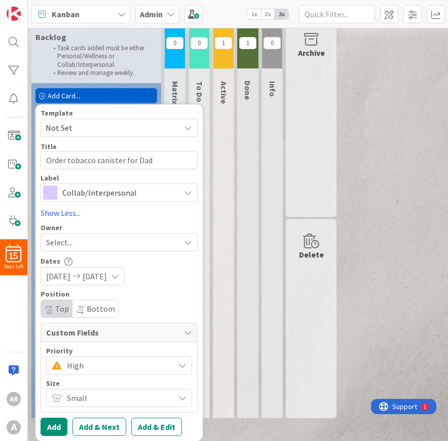
scroll to position [0, 0]
click at [88, 427] on button "Add & Next" at bounding box center [100, 427] width 54 height 18
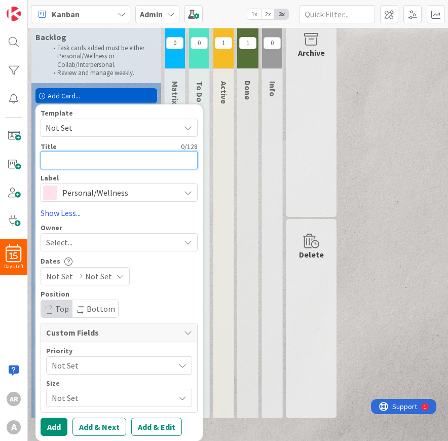
click at [97, 157] on textarea at bounding box center [119, 160] width 157 height 18
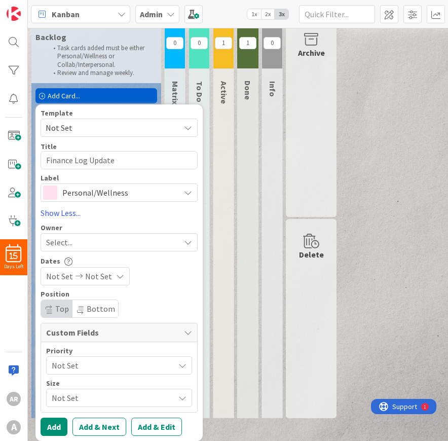
click at [162, 190] on span "Personal/Wellness" at bounding box center [118, 193] width 113 height 14
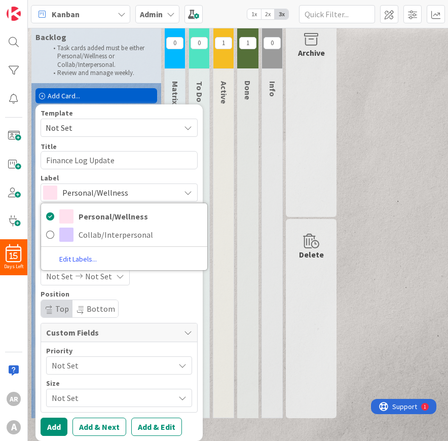
click at [162, 190] on span "Personal/Wellness" at bounding box center [118, 193] width 113 height 14
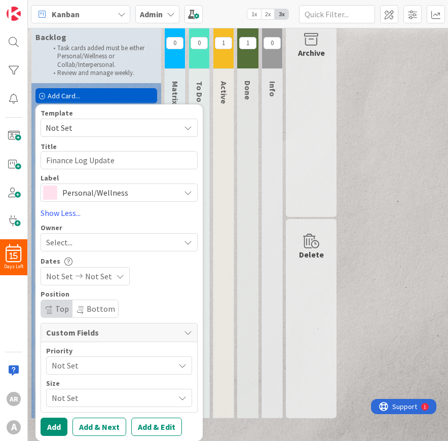
click at [117, 275] on icon at bounding box center [120, 276] width 8 height 8
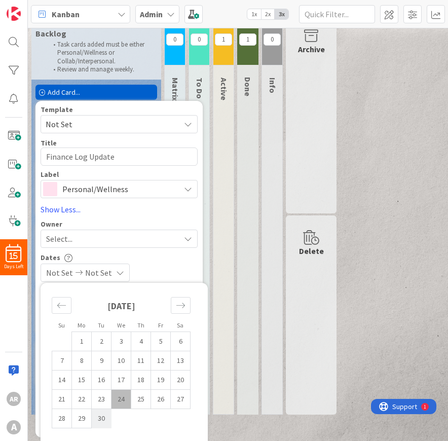
click at [100, 426] on td "30" at bounding box center [102, 418] width 20 height 19
click at [179, 310] on icon "Move forward to switch to the next month." at bounding box center [181, 306] width 10 height 10
click at [119, 350] on td "1" at bounding box center [122, 341] width 20 height 19
click at [180, 268] on div "[DATE] [DATE]" at bounding box center [119, 273] width 157 height 18
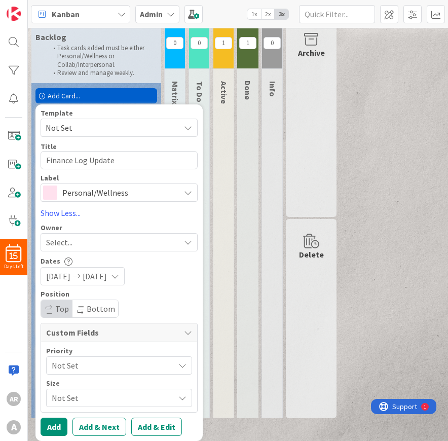
click at [135, 368] on span "Not Set" at bounding box center [111, 366] width 118 height 14
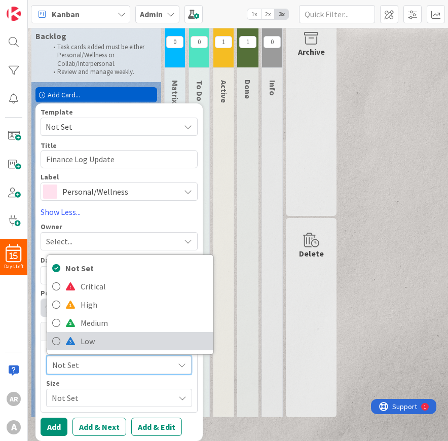
scroll to position [22, 0]
click at [134, 343] on span "Low" at bounding box center [145, 341] width 128 height 15
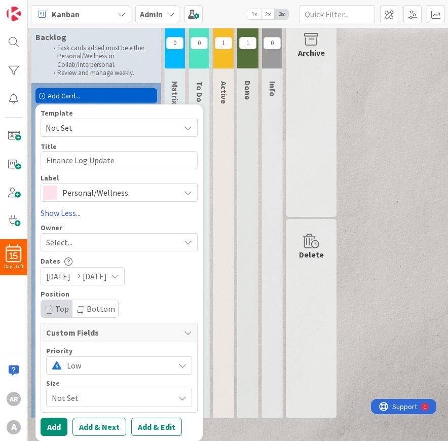
click at [126, 401] on span "Not Set" at bounding box center [111, 398] width 118 height 14
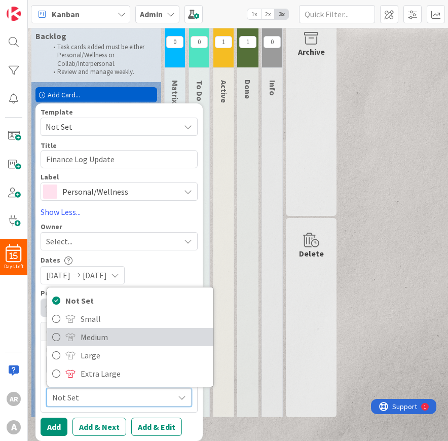
click at [136, 339] on span "Medium" at bounding box center [145, 337] width 128 height 15
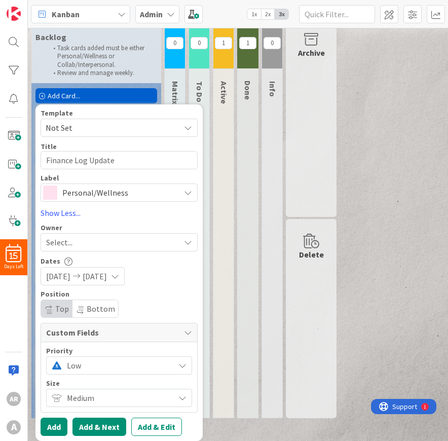
click at [84, 432] on button "Add & Next" at bounding box center [100, 427] width 54 height 18
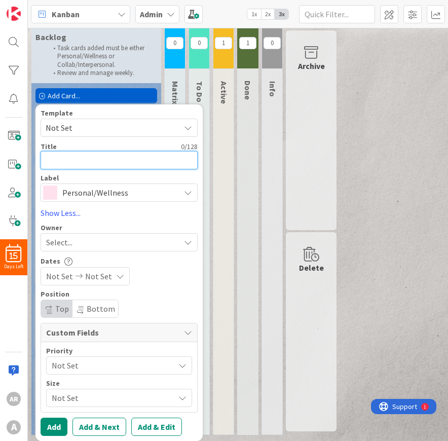
click at [153, 163] on textarea at bounding box center [119, 160] width 157 height 18
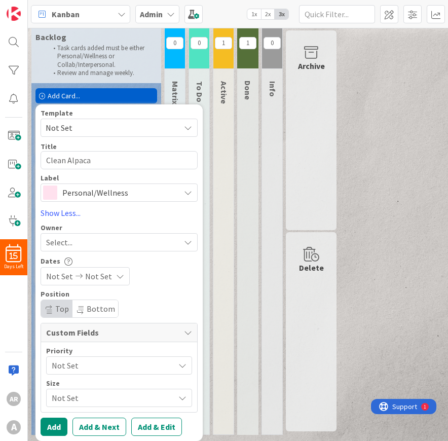
click at [120, 275] on icon at bounding box center [120, 276] width 8 height 8
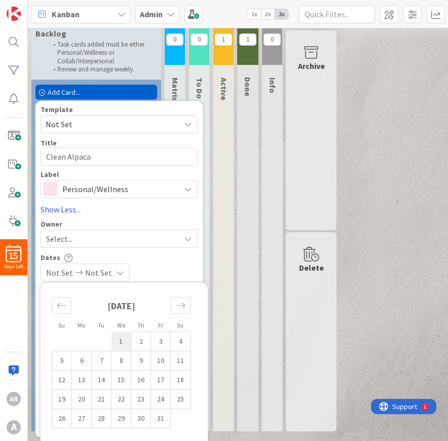
click at [125, 341] on td "1" at bounding box center [122, 341] width 20 height 19
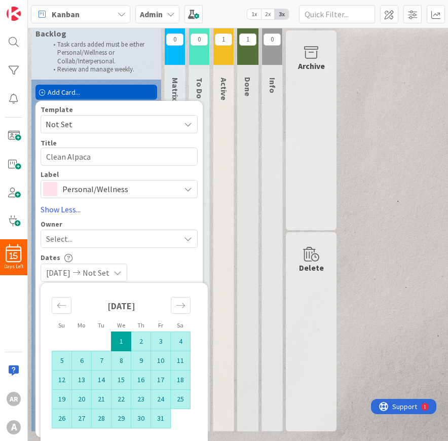
click at [159, 424] on td "31" at bounding box center [161, 418] width 20 height 19
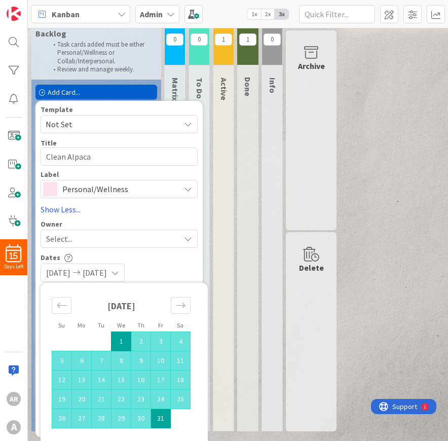
click at [186, 262] on div "Dates" at bounding box center [119, 257] width 157 height 9
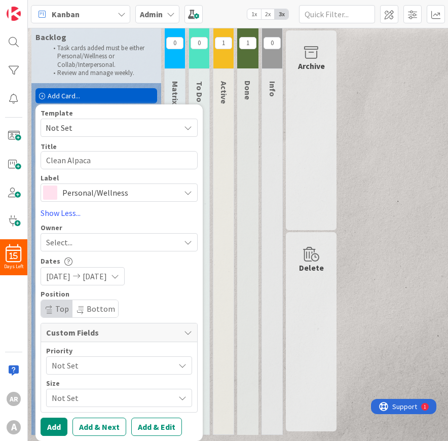
scroll to position [0, 0]
click at [122, 365] on span "Not Set" at bounding box center [111, 366] width 118 height 14
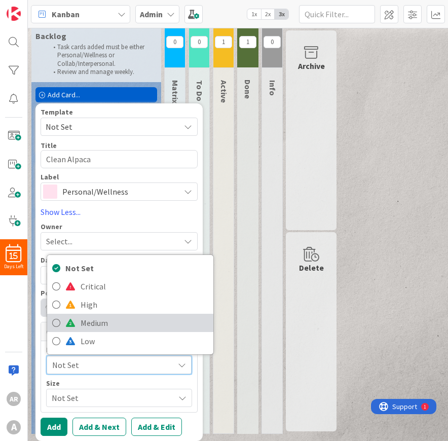
click at [117, 319] on span "Medium" at bounding box center [145, 322] width 128 height 15
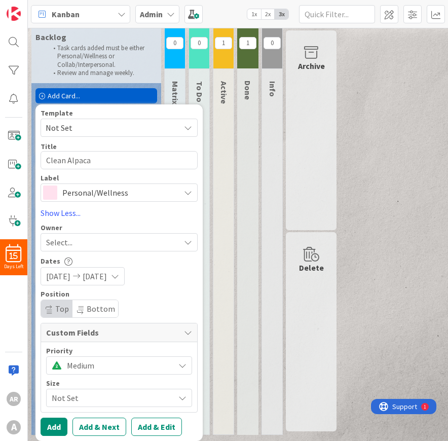
click at [97, 397] on span "Not Set" at bounding box center [111, 398] width 118 height 14
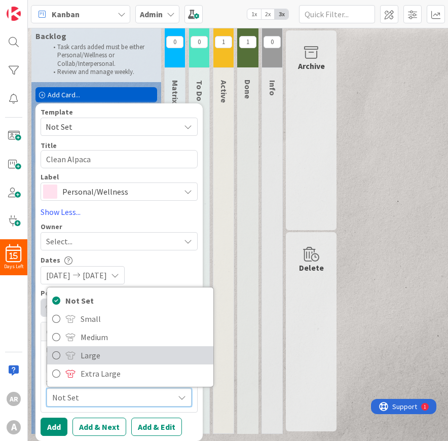
click at [108, 358] on span "Large" at bounding box center [145, 355] width 128 height 15
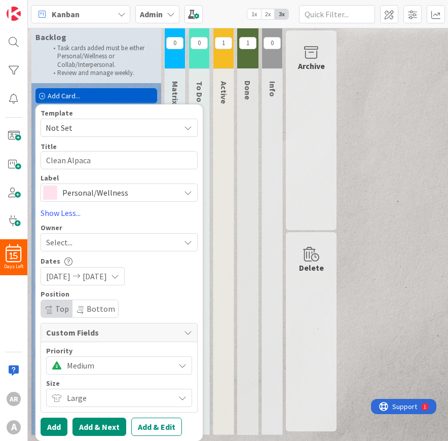
click at [93, 425] on button "Add & Next" at bounding box center [100, 427] width 54 height 18
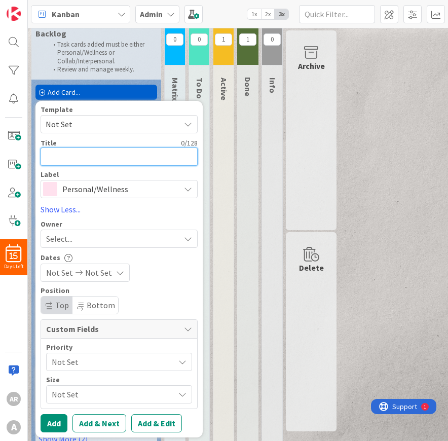
click at [108, 165] on textarea at bounding box center [119, 157] width 157 height 18
